Goal: Task Accomplishment & Management: Complete application form

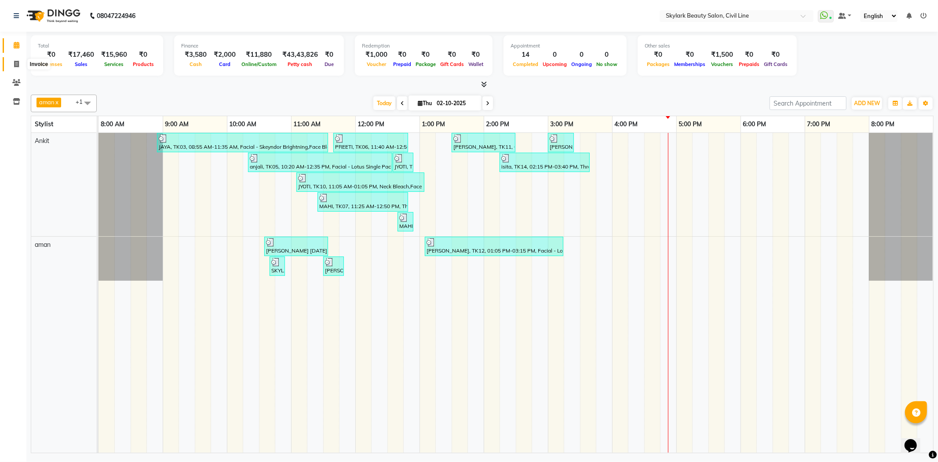
click at [14, 62] on icon at bounding box center [16, 64] width 5 height 7
select select "4588"
select select "service"
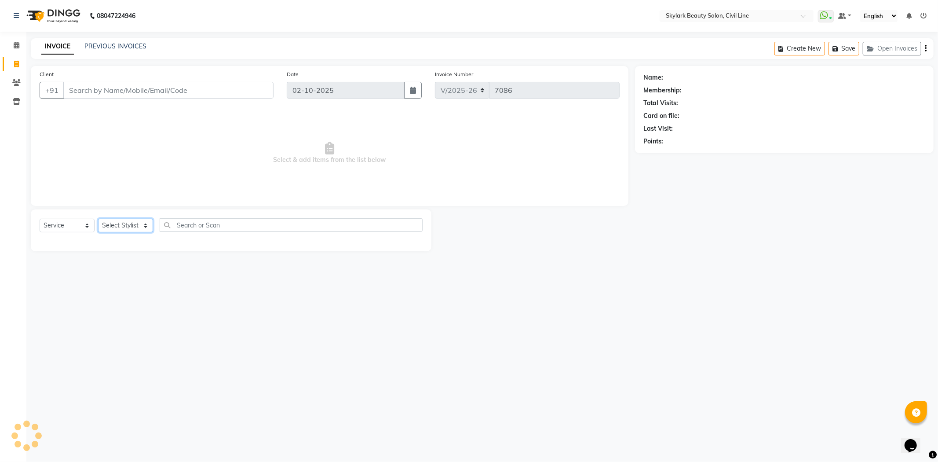
click at [121, 223] on select "Select Stylist [PERSON_NAME] [PERSON_NAME] [PERSON_NAME] WASU" at bounding box center [125, 226] width 55 height 14
select select "85071"
click at [98, 219] on select "Select Stylist [PERSON_NAME] [PERSON_NAME] [PERSON_NAME] WASU" at bounding box center [125, 226] width 55 height 14
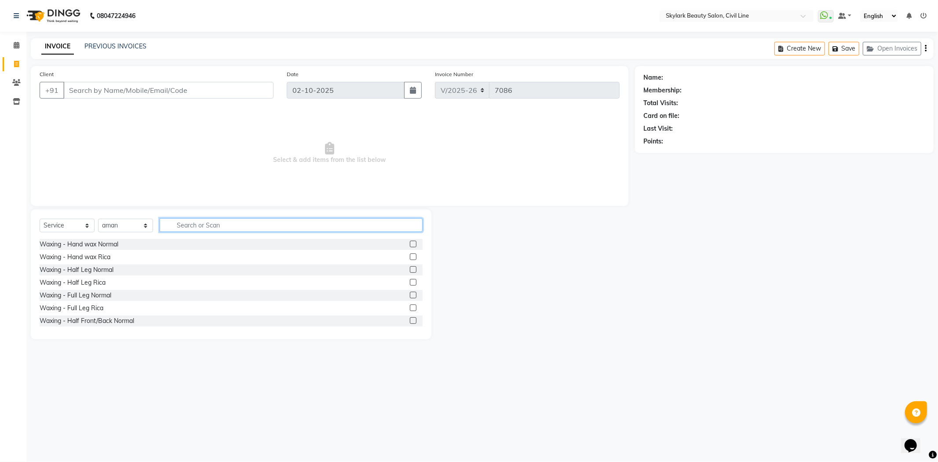
click at [209, 230] on input "text" at bounding box center [291, 225] width 263 height 14
type input "HALF"
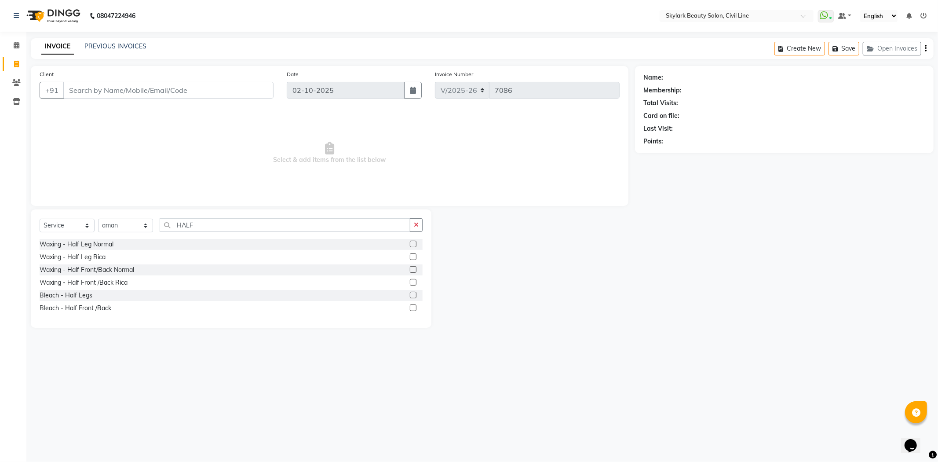
click at [414, 243] on label at bounding box center [413, 244] width 7 height 7
click at [414, 243] on input "checkbox" at bounding box center [413, 245] width 6 height 6
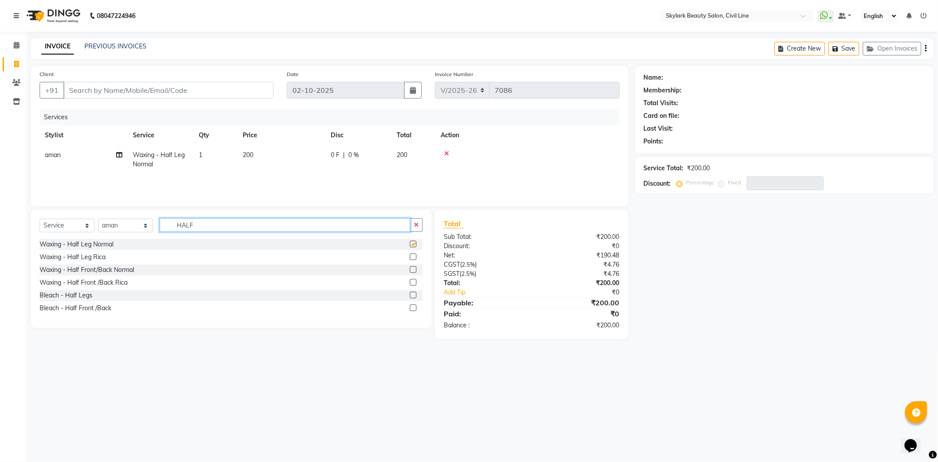
click at [361, 223] on input "HALF" at bounding box center [285, 225] width 251 height 14
checkbox input "false"
type input "H"
type input "UND"
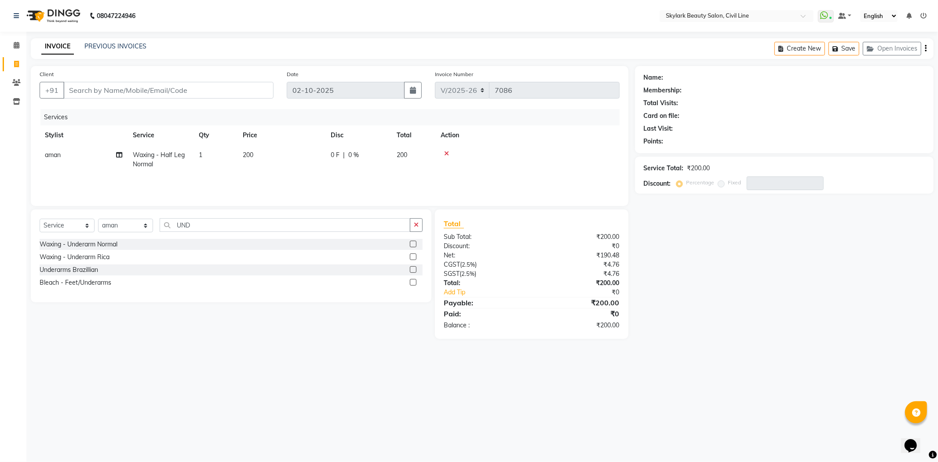
drag, startPoint x: 414, startPoint y: 257, endPoint x: 388, endPoint y: 238, distance: 31.8
click at [414, 256] on label at bounding box center [413, 256] width 7 height 7
click at [414, 256] on input "checkbox" at bounding box center [413, 257] width 6 height 6
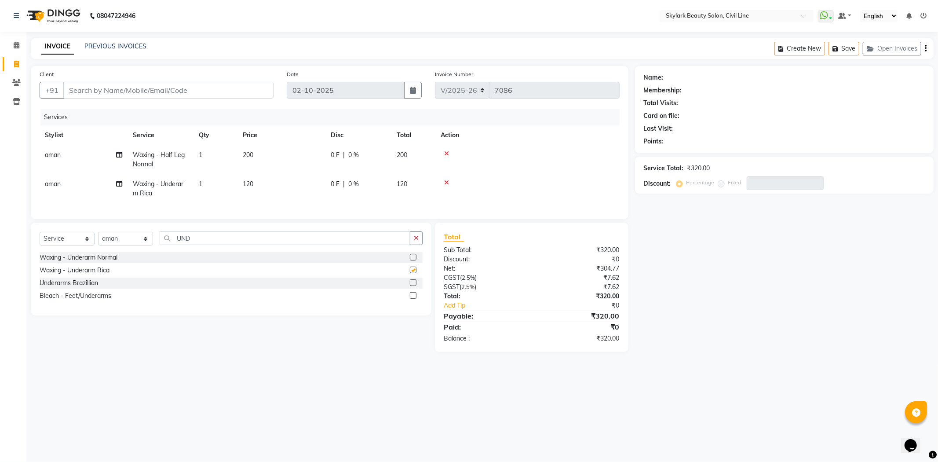
checkbox input "false"
click at [351, 245] on input "UND" at bounding box center [285, 238] width 251 height 14
type input "U"
type input "EYE"
click at [414, 260] on label at bounding box center [413, 257] width 7 height 7
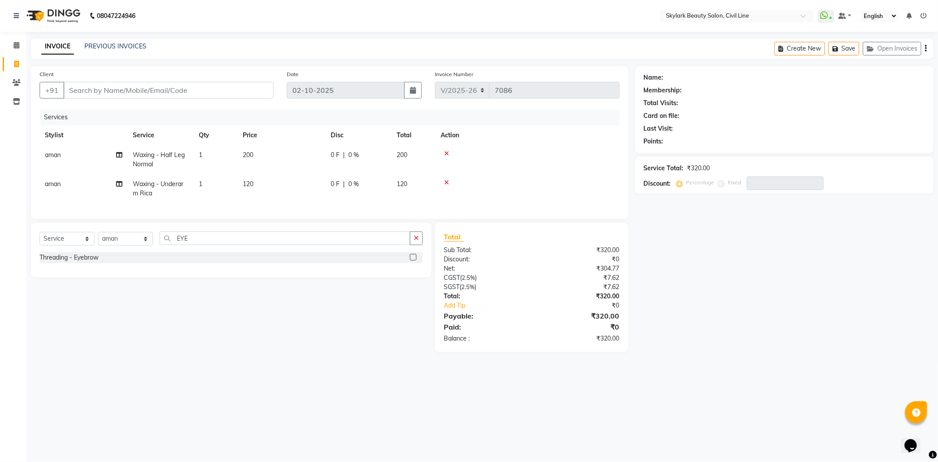
click at [414, 260] on input "checkbox" at bounding box center [413, 258] width 6 height 6
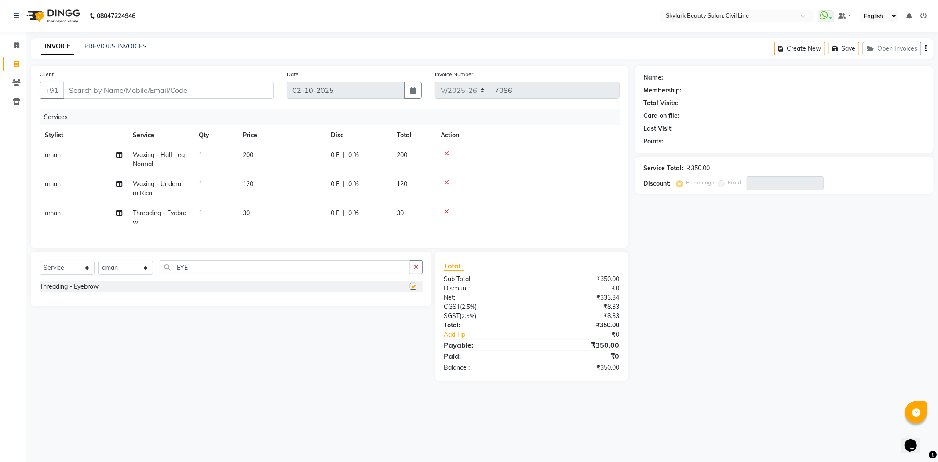
checkbox input "false"
click at [165, 88] on input "Client" at bounding box center [168, 90] width 210 height 17
type input "7"
type input "0"
click at [116, 109] on span "78601499" at bounding box center [126, 110] width 35 height 9
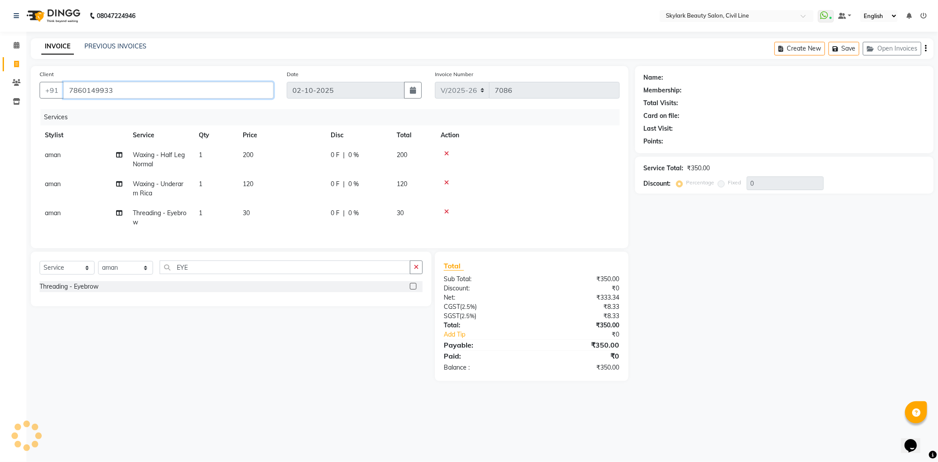
type input "7860149933"
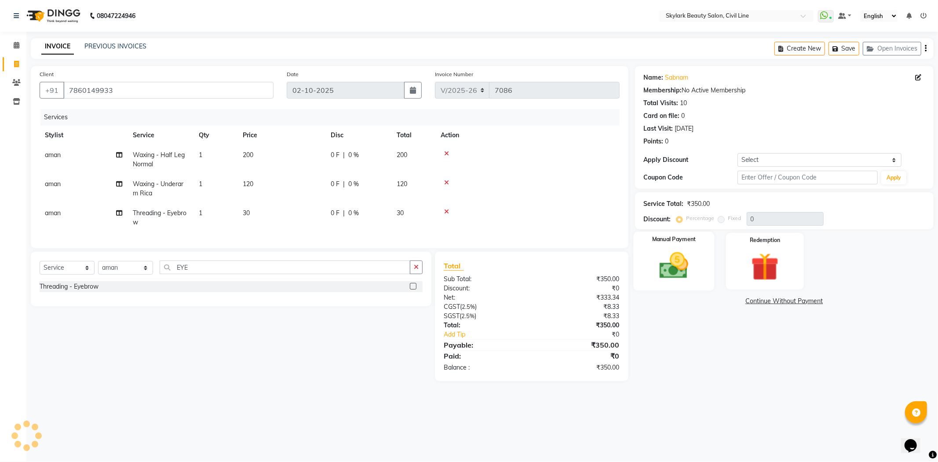
click at [681, 252] on img at bounding box center [674, 265] width 47 height 33
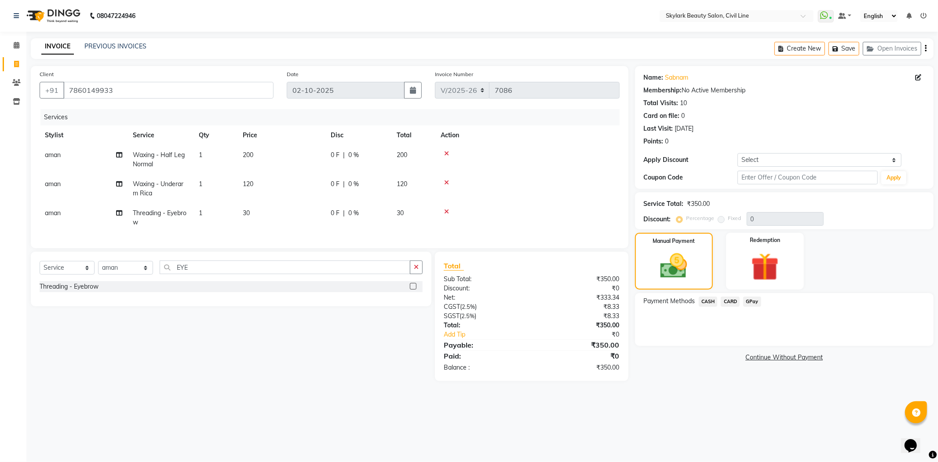
click at [710, 300] on span "CASH" at bounding box center [708, 302] width 19 height 10
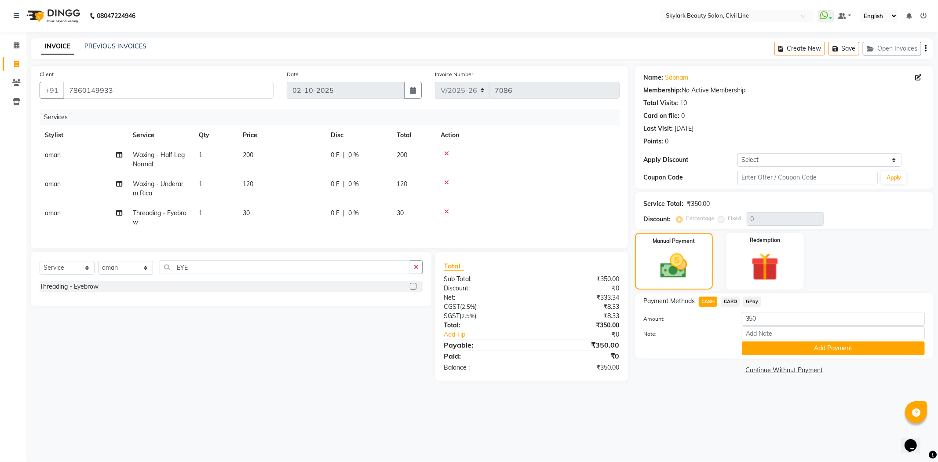
click at [793, 355] on div "Payment Methods CASH CARD GPay Amount: 350 Note: Add Payment" at bounding box center [784, 326] width 299 height 66
click at [795, 345] on button "Add Payment" at bounding box center [833, 348] width 183 height 14
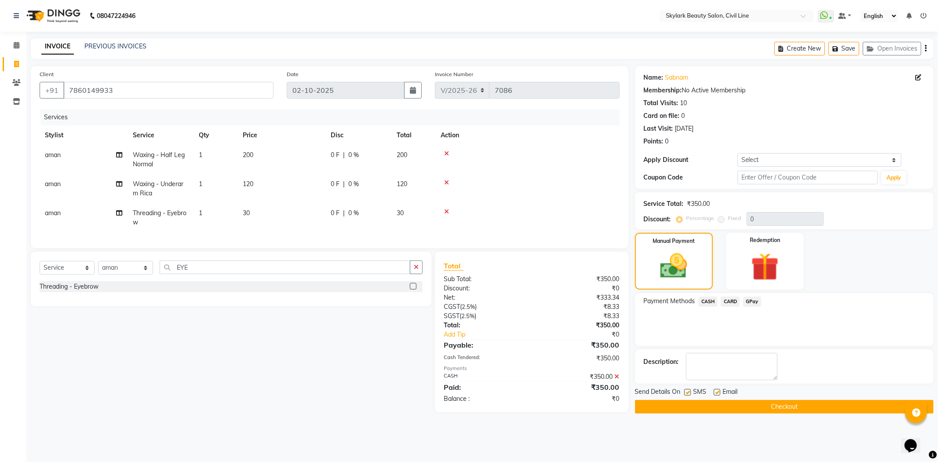
click at [787, 404] on button "Checkout" at bounding box center [784, 407] width 299 height 14
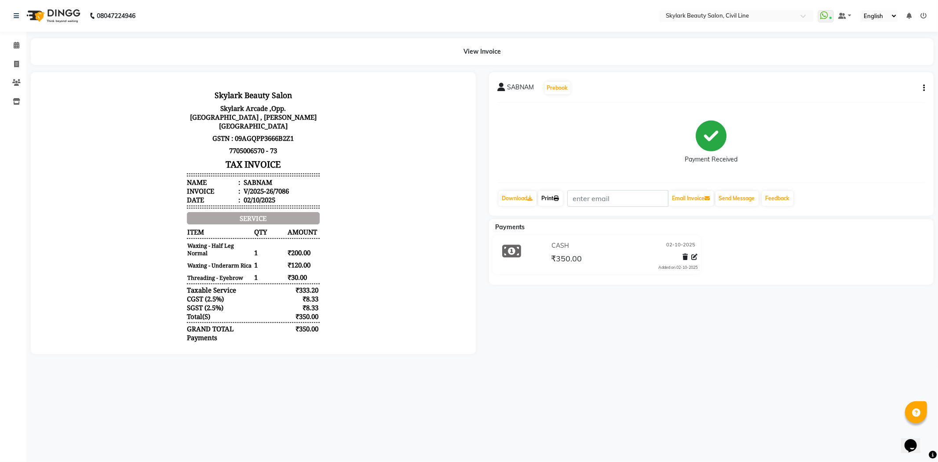
click at [553, 199] on link "Print" at bounding box center [550, 198] width 25 height 15
click at [11, 43] on span at bounding box center [16, 45] width 15 height 10
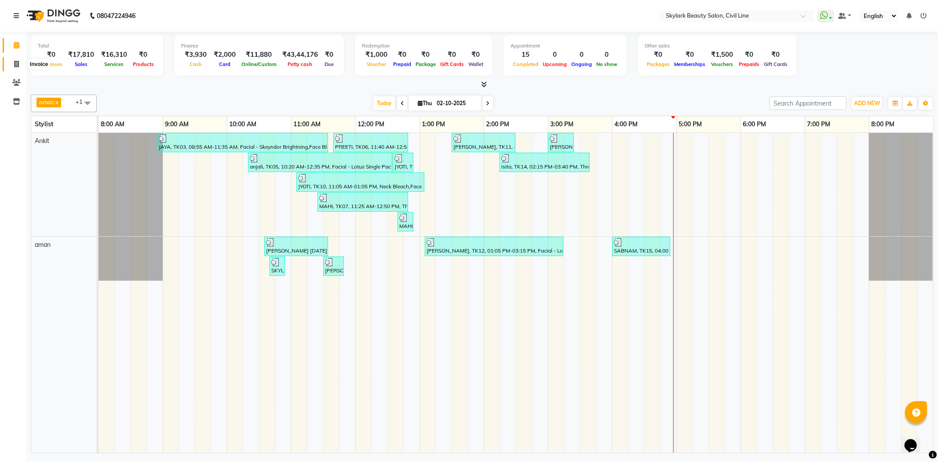
click at [16, 66] on icon at bounding box center [16, 64] width 5 height 7
select select "4588"
select select "service"
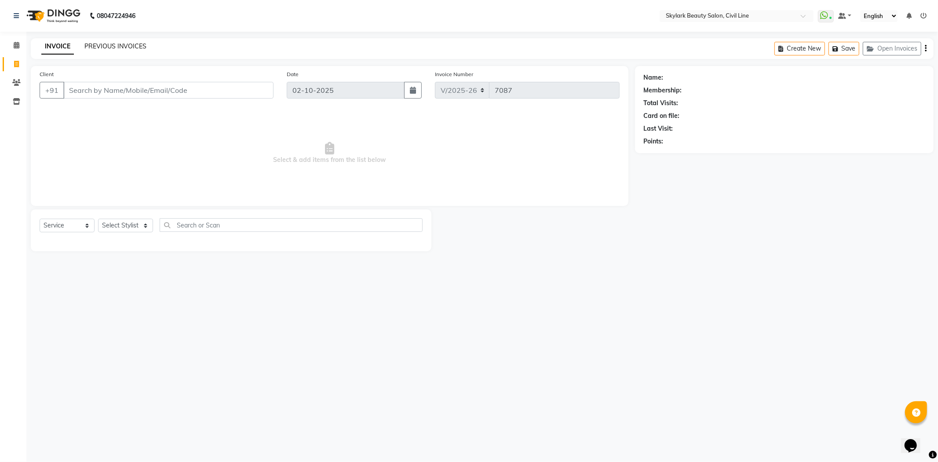
click at [103, 44] on link "PREVIOUS INVOICES" at bounding box center [115, 46] width 62 height 8
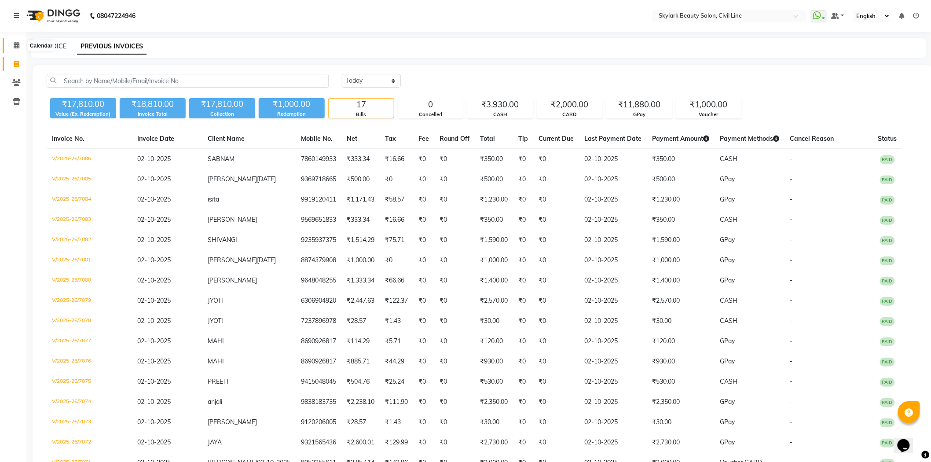
click at [14, 46] on icon at bounding box center [17, 45] width 6 height 7
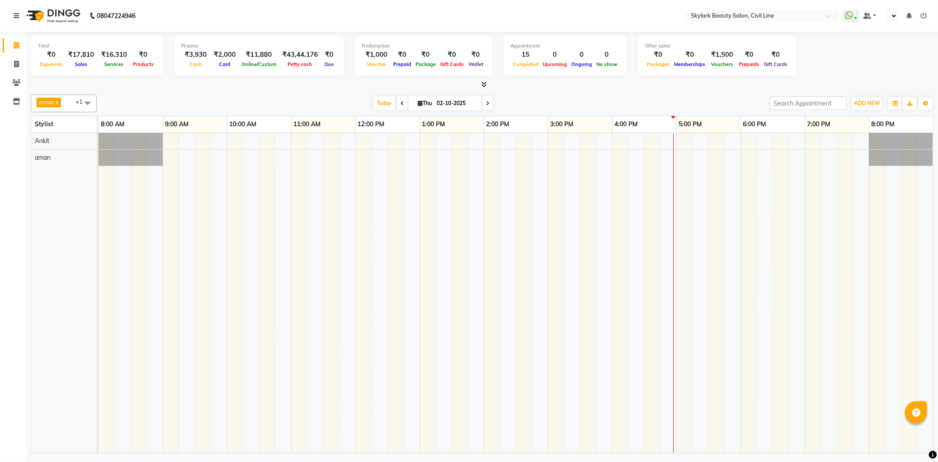
select select "en"
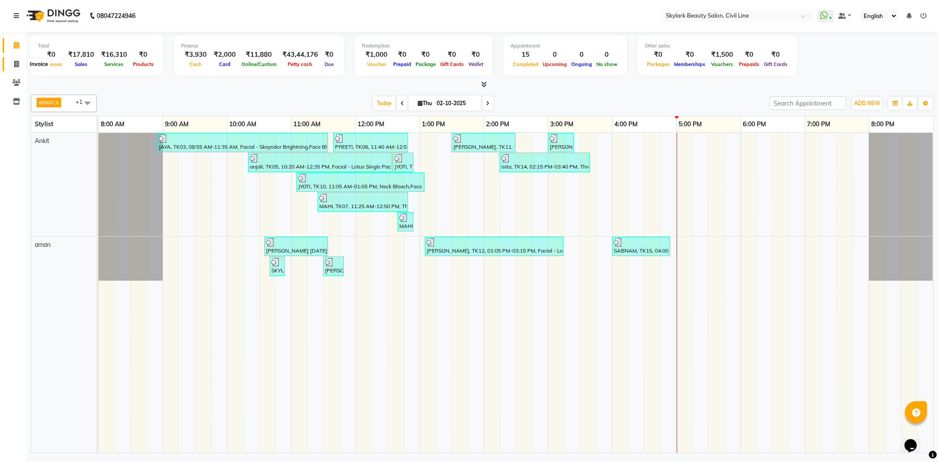
click at [14, 63] on icon at bounding box center [16, 64] width 5 height 7
select select "4588"
select select "service"
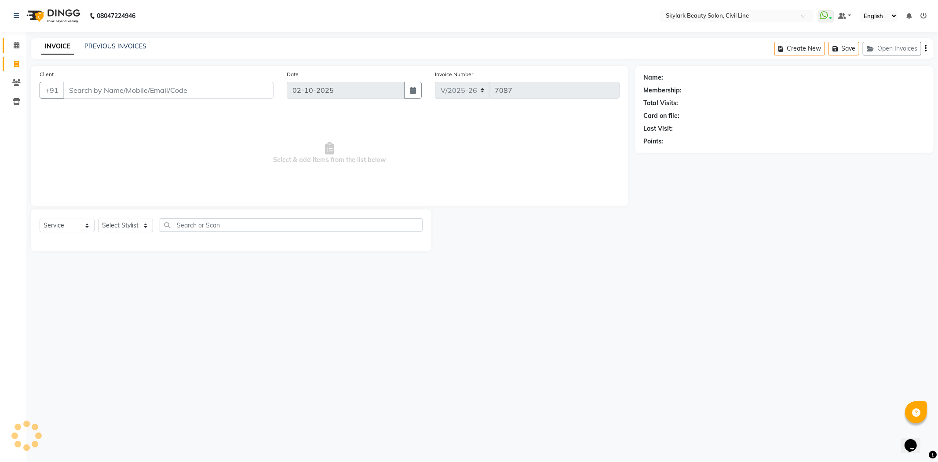
click at [5, 44] on link "Calendar" at bounding box center [13, 45] width 21 height 15
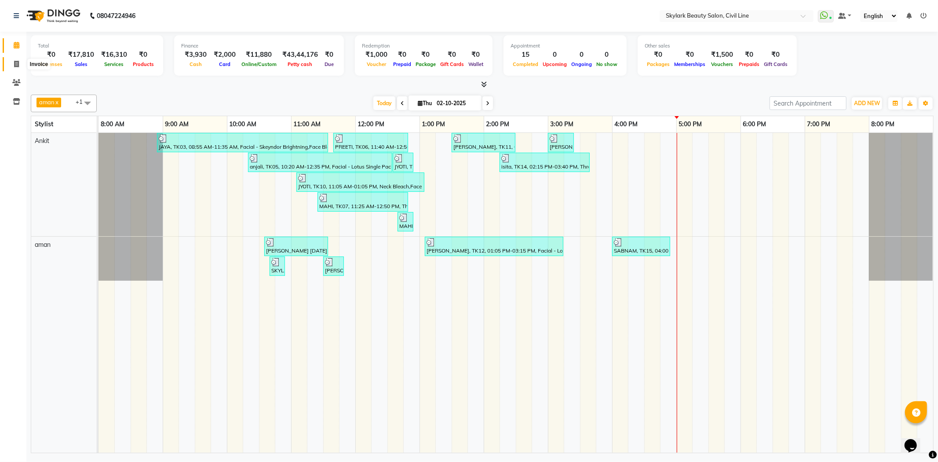
click at [15, 65] on icon at bounding box center [16, 64] width 5 height 7
select select "4588"
select select "service"
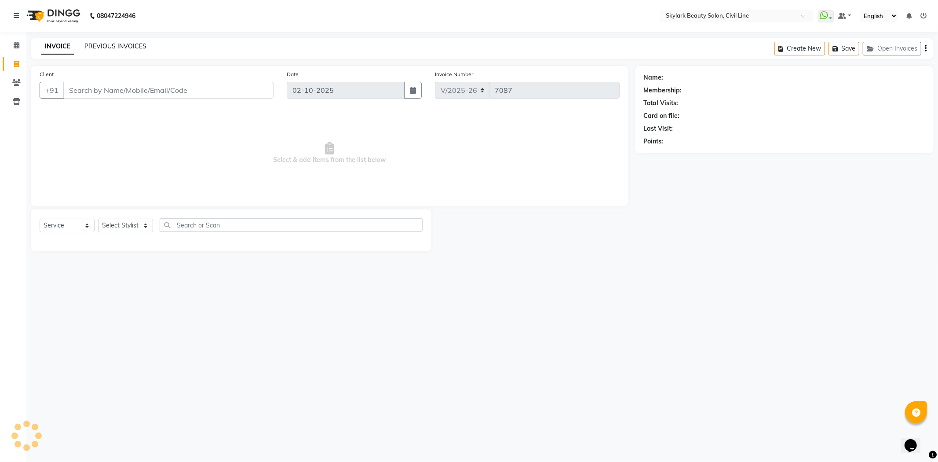
click at [107, 45] on link "PREVIOUS INVOICES" at bounding box center [115, 46] width 62 height 8
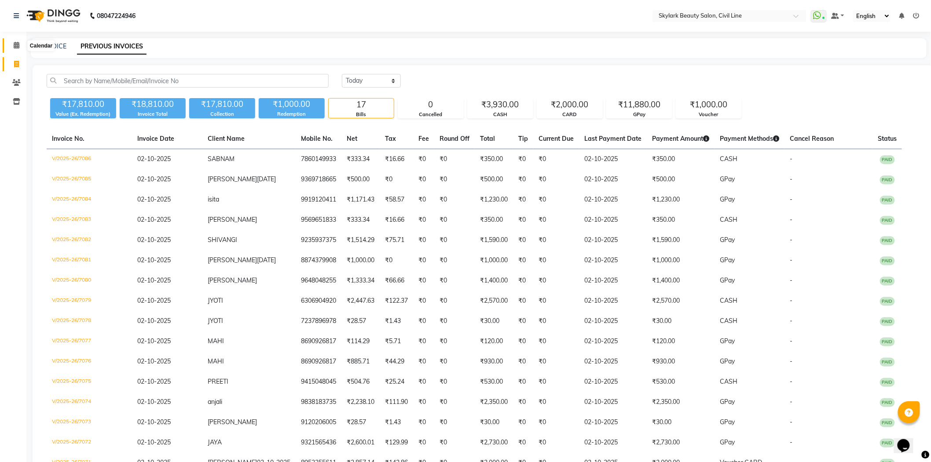
click at [15, 42] on icon at bounding box center [17, 45] width 6 height 7
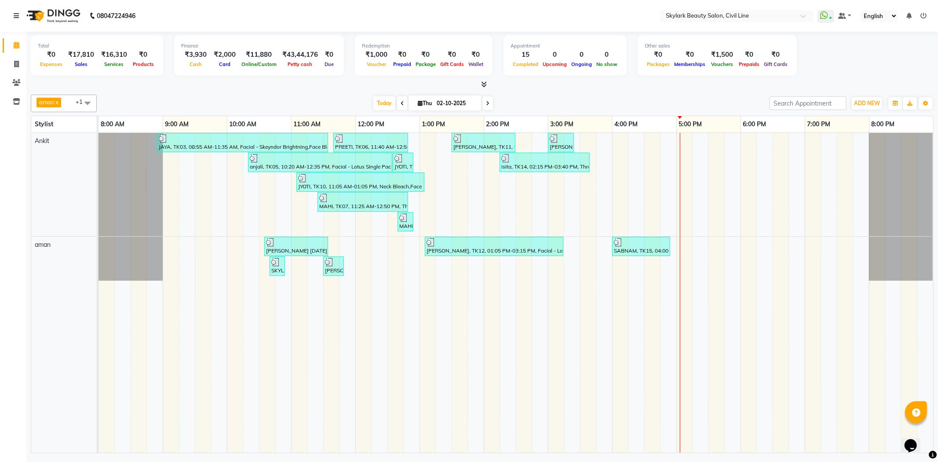
click at [924, 14] on icon at bounding box center [924, 16] width 6 height 6
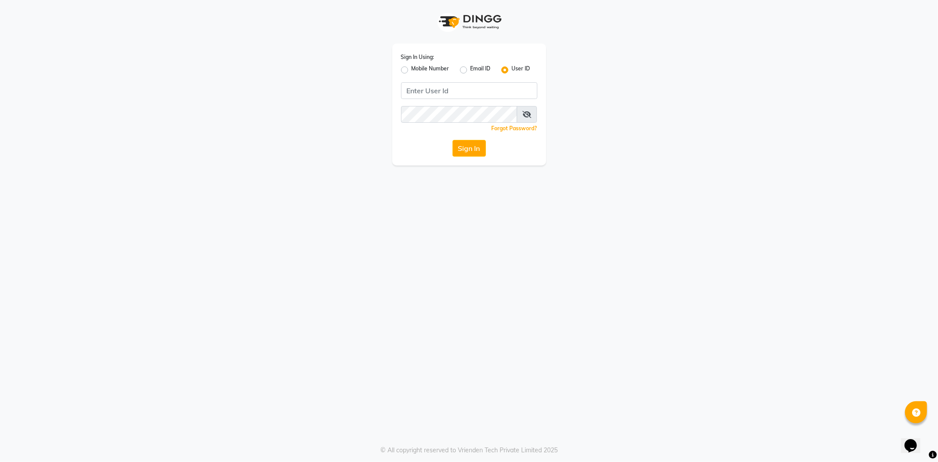
click at [412, 69] on label "Mobile Number" at bounding box center [431, 70] width 38 height 11
click at [412, 69] on input "Mobile Number" at bounding box center [415, 68] width 6 height 6
radio input "true"
radio input "false"
click at [458, 84] on input "Username" at bounding box center [484, 90] width 107 height 17
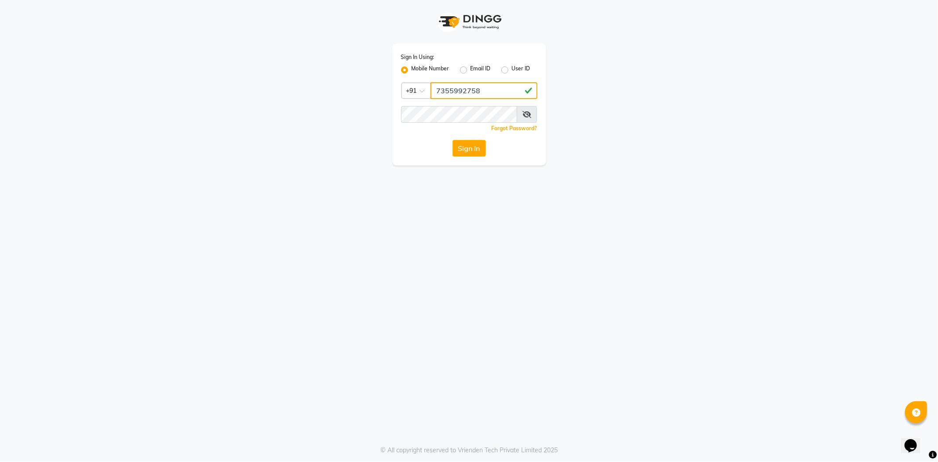
type input "7355992758"
click at [469, 143] on button "Sign In" at bounding box center [469, 148] width 33 height 17
